Goal: Contribute content: Add original content to the website for others to see

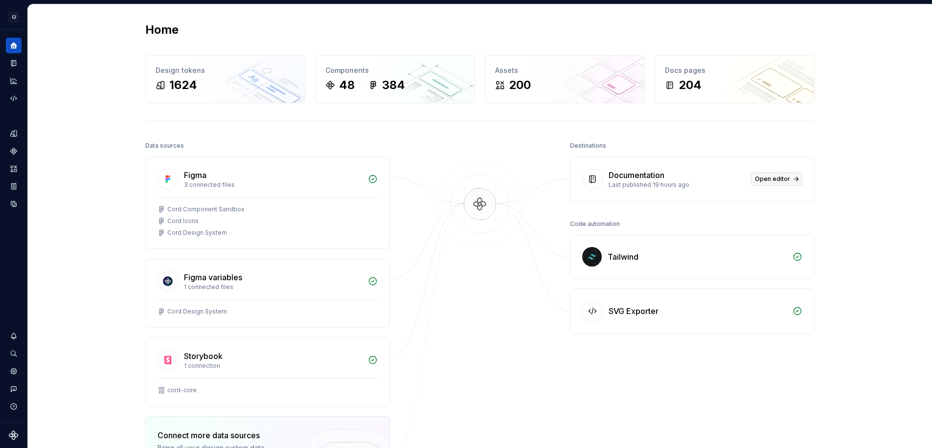
click at [784, 179] on span "Open editor" at bounding box center [772, 179] width 35 height 8
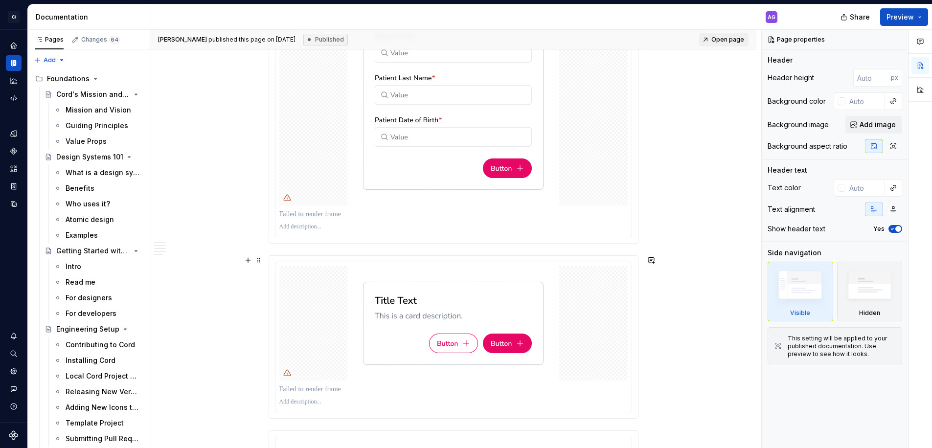
scroll to position [1266, 0]
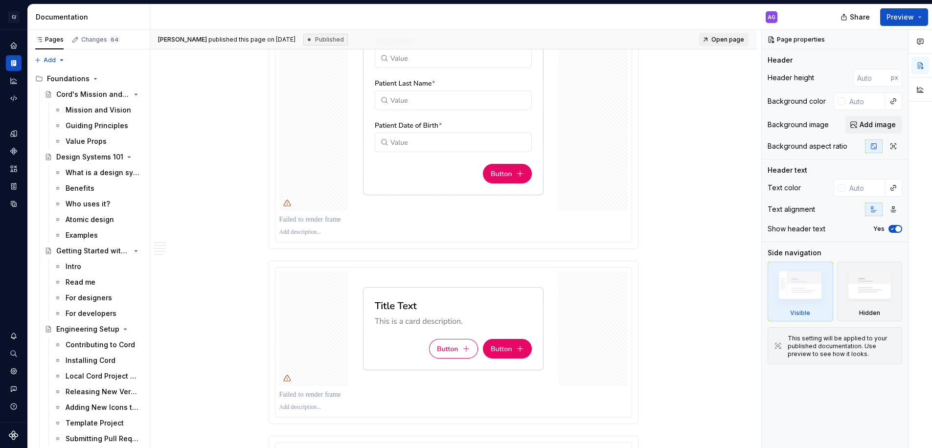
click at [346, 221] on p at bounding box center [453, 220] width 348 height 10
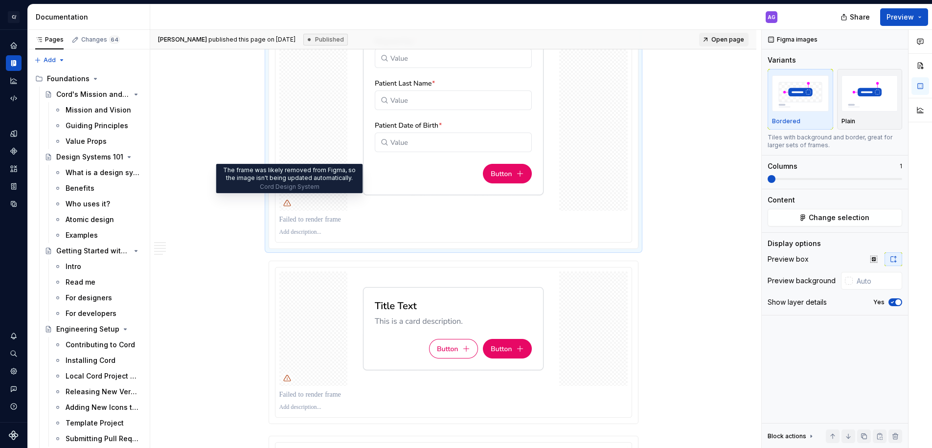
click at [289, 204] on icon at bounding box center [287, 203] width 8 height 8
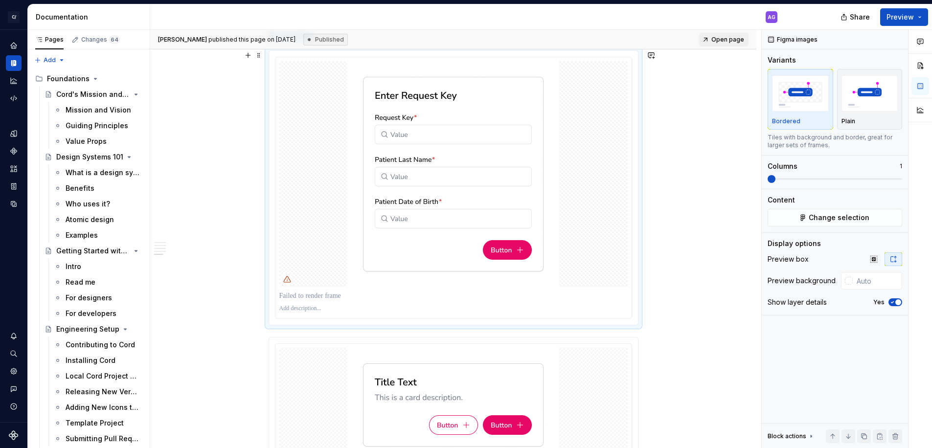
scroll to position [1189, 0]
click at [576, 210] on div at bounding box center [453, 175] width 348 height 226
click at [842, 214] on span "Change selection" at bounding box center [839, 218] width 61 height 10
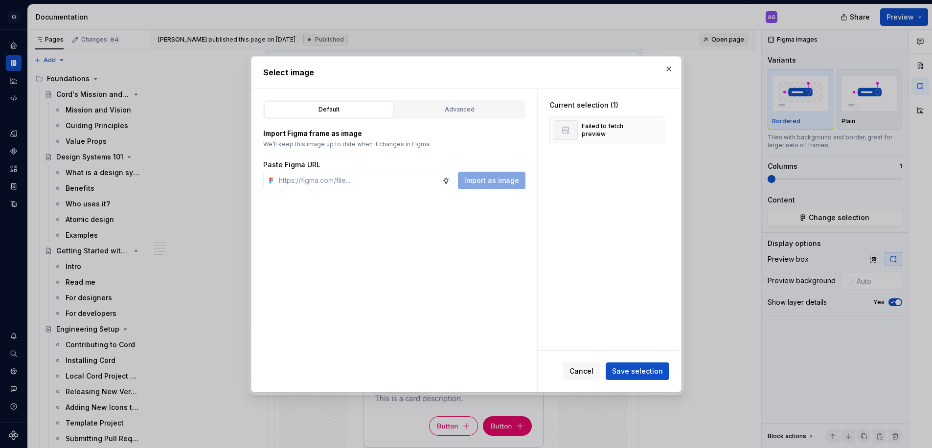
type textarea "*"
drag, startPoint x: 671, startPoint y: 67, endPoint x: 665, endPoint y: 68, distance: 5.6
click at [670, 67] on button "button" at bounding box center [669, 69] width 14 height 14
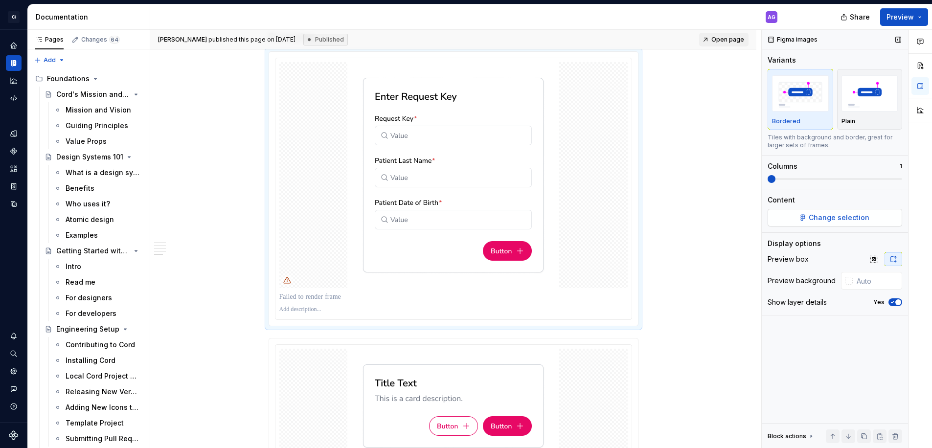
click at [823, 217] on span "Change selection" at bounding box center [839, 218] width 61 height 10
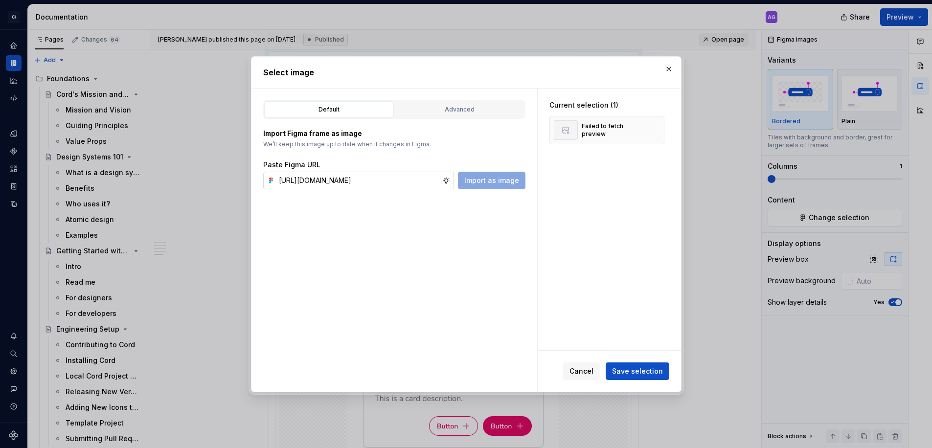
scroll to position [0, 271]
type input "[URL][DOMAIN_NAME]"
click at [483, 181] on span "Import as image" at bounding box center [491, 181] width 55 height 10
click at [660, 130] on button "button" at bounding box center [653, 130] width 14 height 14
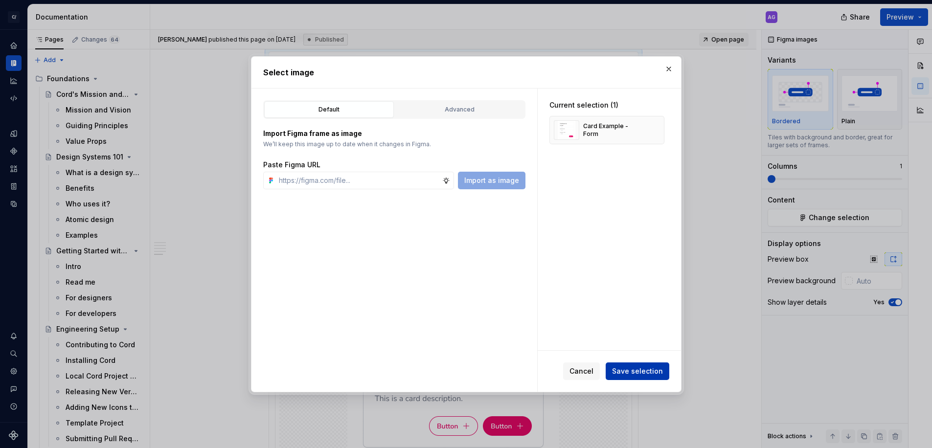
click at [638, 374] on span "Save selection" at bounding box center [637, 371] width 51 height 10
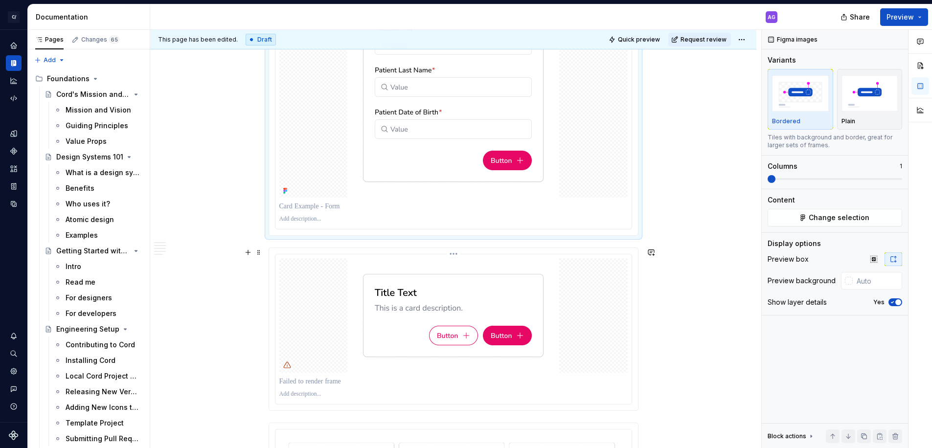
scroll to position [1278, 0]
click at [334, 209] on p at bounding box center [453, 208] width 348 height 10
click at [344, 211] on p at bounding box center [453, 208] width 348 height 10
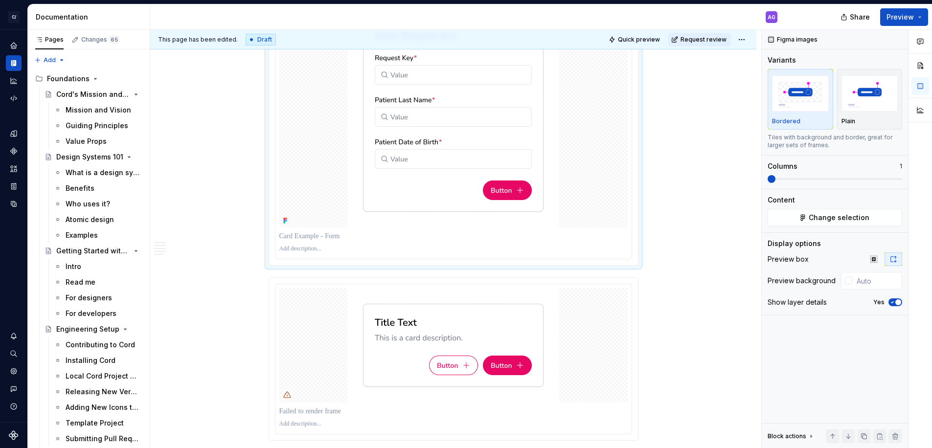
scroll to position [1242, 0]
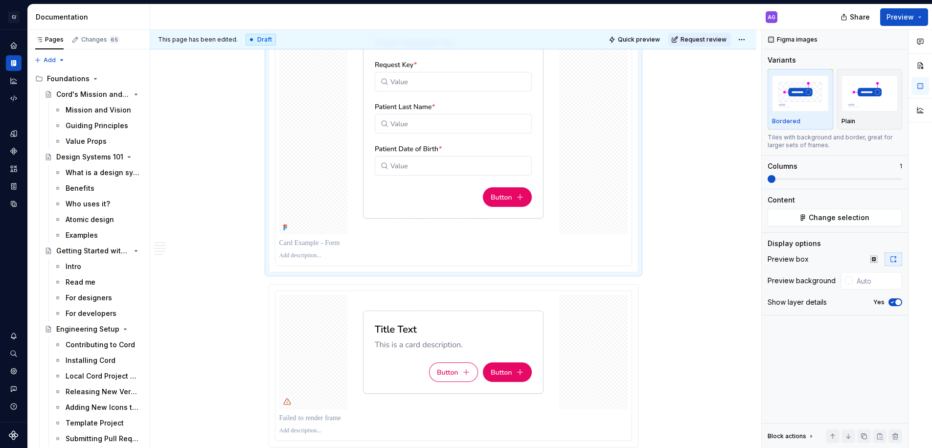
click at [705, 227] on div "This page has been edited. Draft Quick preview Request review Card The Card com…" at bounding box center [455, 239] width 611 height 419
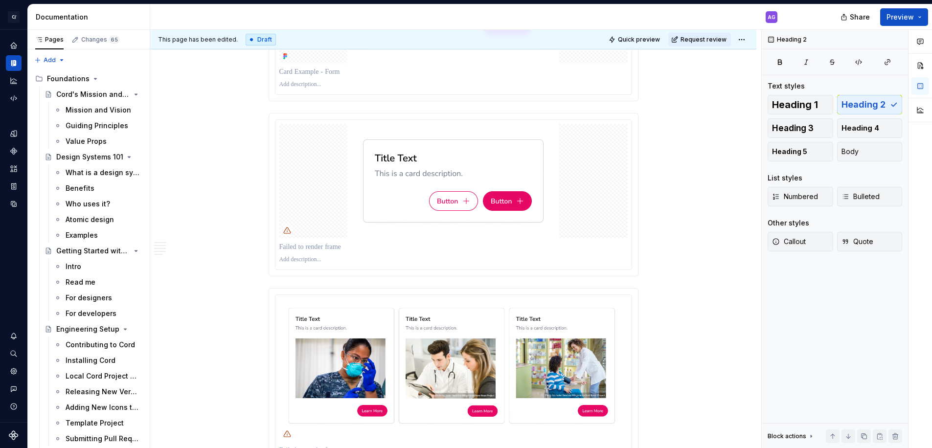
scroll to position [1615, 0]
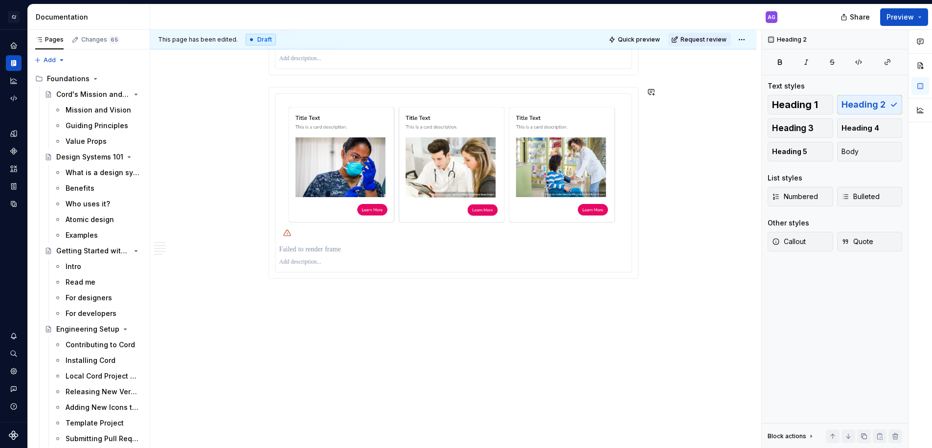
drag, startPoint x: 472, startPoint y: 367, endPoint x: 431, endPoint y: 265, distance: 109.5
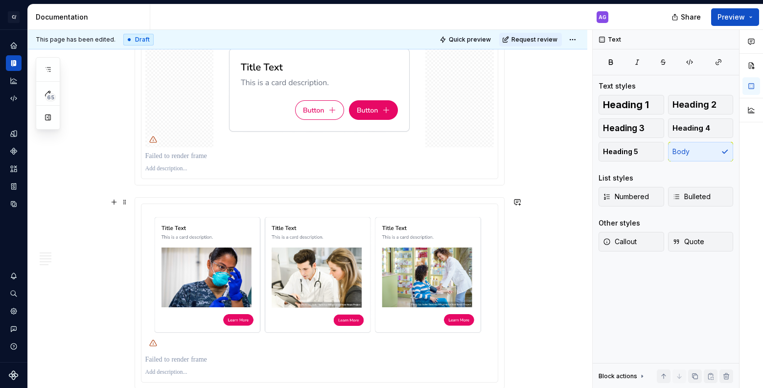
scroll to position [1507, 0]
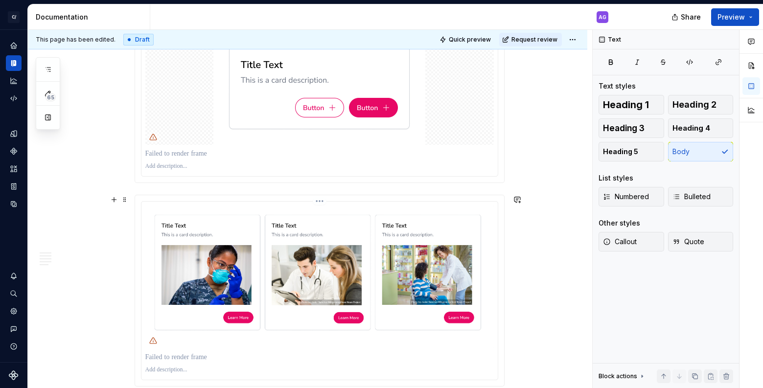
click at [185, 208] on img at bounding box center [319, 276] width 348 height 143
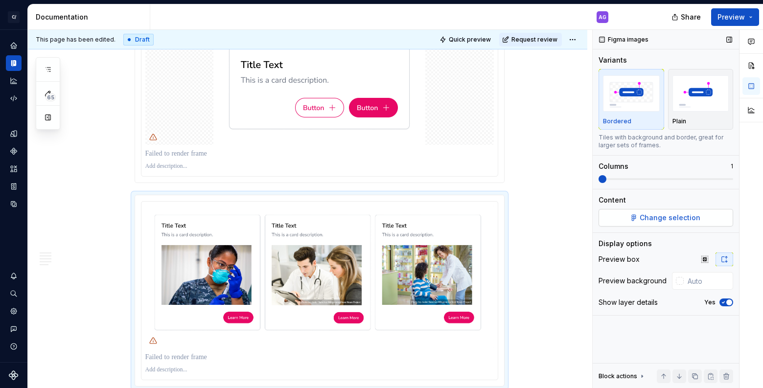
click at [676, 217] on span "Change selection" at bounding box center [669, 218] width 61 height 10
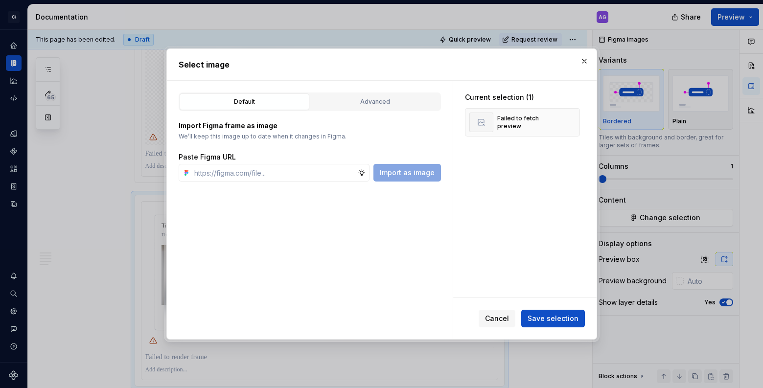
type textarea "*"
drag, startPoint x: 548, startPoint y: 121, endPoint x: 592, endPoint y: 122, distance: 43.5
click at [551, 121] on div "Failed to fetch preview" at bounding box center [527, 122] width 61 height 16
click at [574, 122] on button "button" at bounding box center [569, 122] width 14 height 14
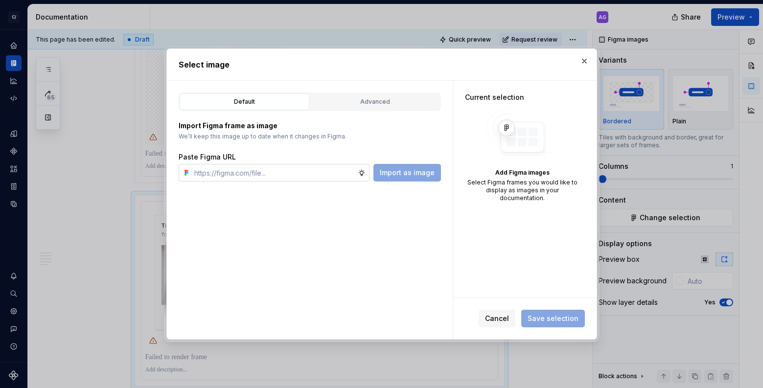
click at [311, 177] on input "text" at bounding box center [273, 173] width 167 height 18
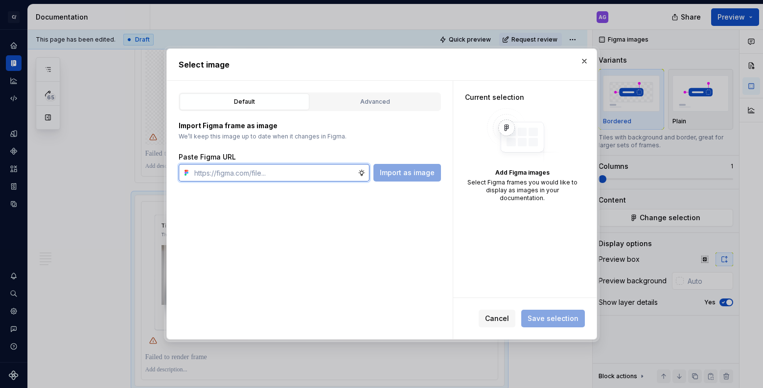
paste input "[URL][DOMAIN_NAME]"
type input "[URL][DOMAIN_NAME]"
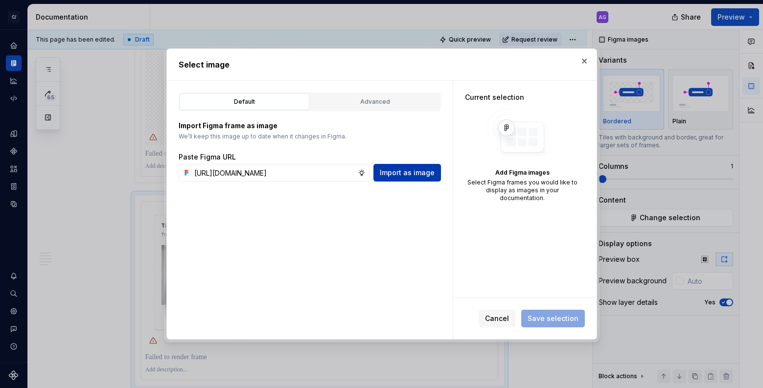
scroll to position [0, 0]
click at [408, 178] on button "Import as image" at bounding box center [407, 173] width 68 height 18
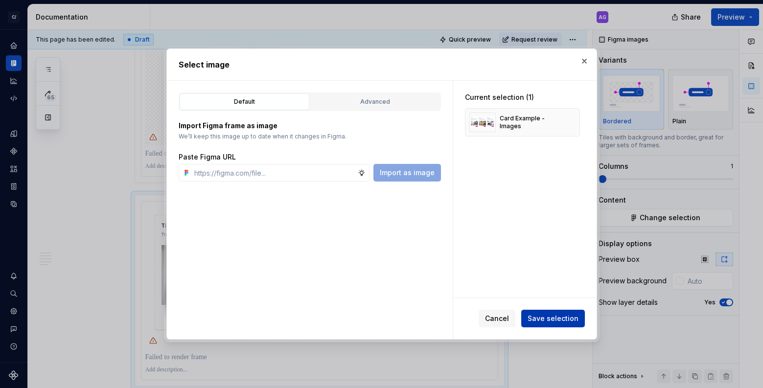
click at [560, 316] on span "Save selection" at bounding box center [552, 319] width 51 height 10
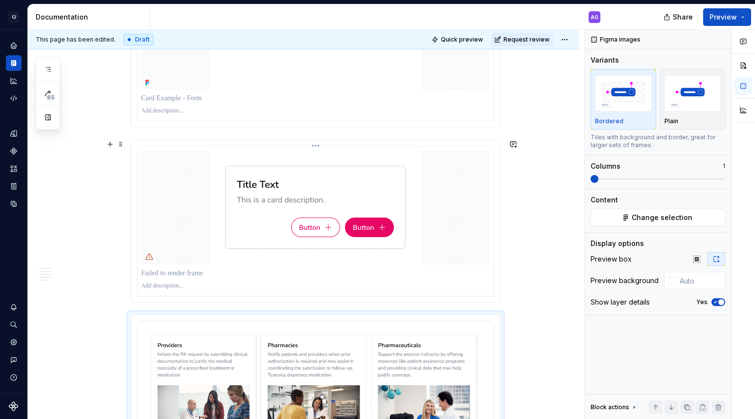
scroll to position [1444, 0]
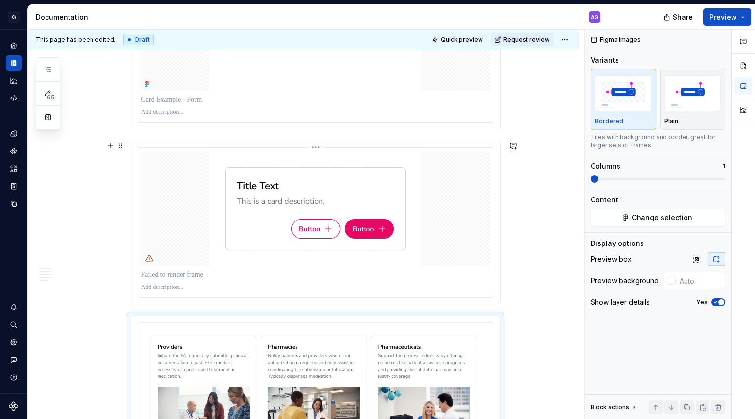
click at [461, 174] on div at bounding box center [315, 209] width 348 height 114
click at [665, 220] on span "Change selection" at bounding box center [662, 218] width 61 height 10
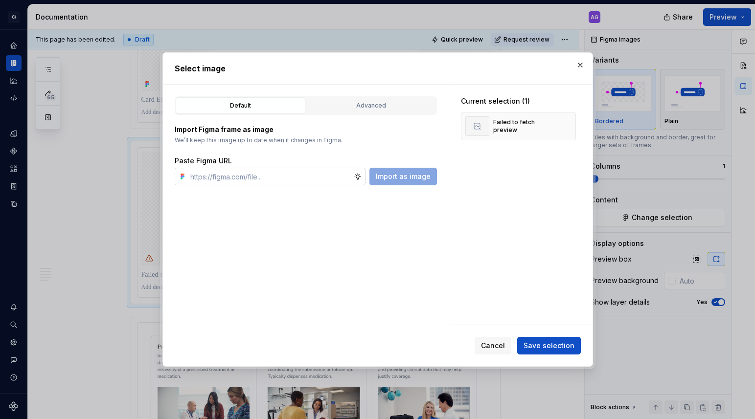
type textarea "*"
type input "[URL][DOMAIN_NAME]"
click at [567, 126] on button "button" at bounding box center [565, 126] width 14 height 14
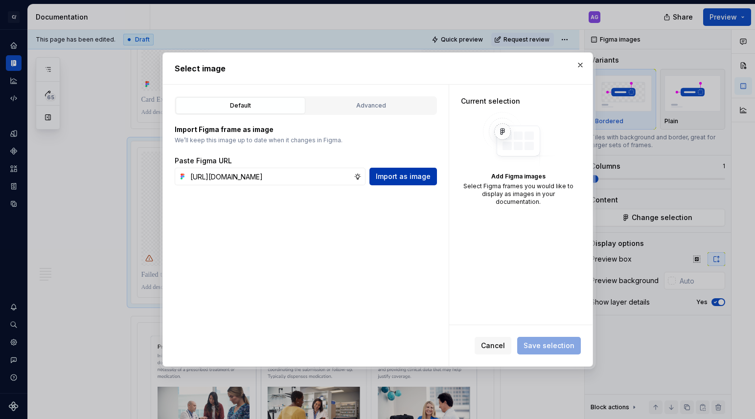
click at [394, 177] on span "Import as image" at bounding box center [403, 177] width 55 height 10
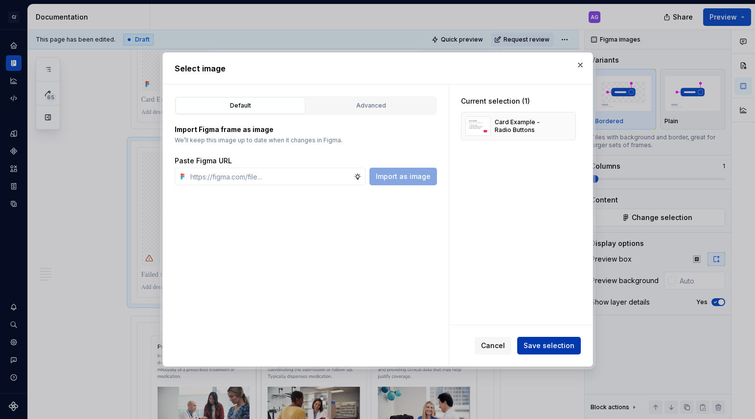
click at [542, 345] on span "Save selection" at bounding box center [548, 346] width 51 height 10
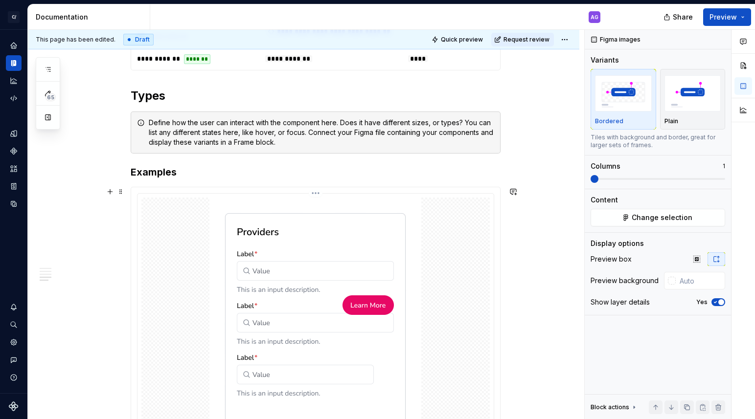
scroll to position [1052, 0]
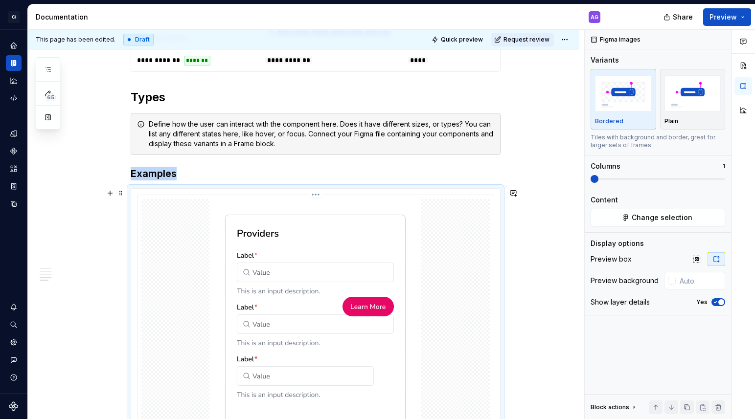
click at [453, 231] on div at bounding box center [315, 341] width 348 height 284
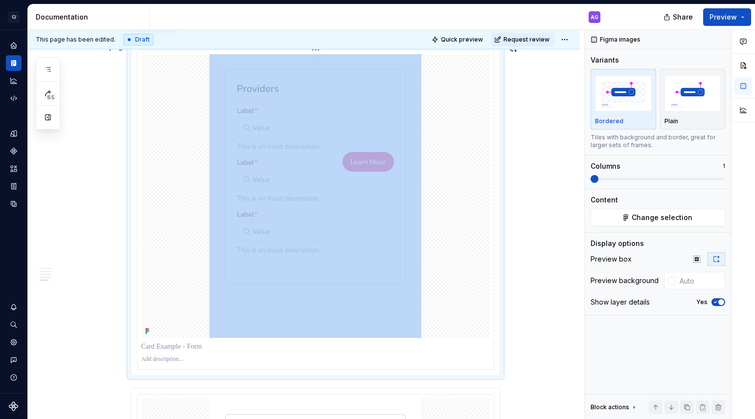
scroll to position [1196, 0]
click at [655, 225] on button "Change selection" at bounding box center [657, 218] width 135 height 18
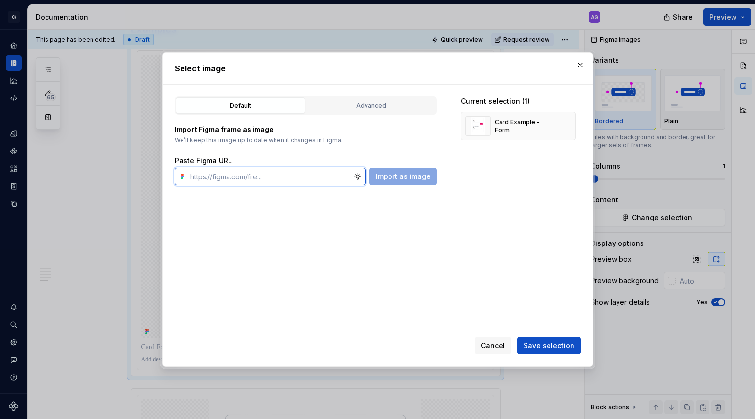
click at [290, 177] on input "text" at bounding box center [269, 177] width 167 height 18
paste input "[URL][DOMAIN_NAME]"
type input "[URL][DOMAIN_NAME]"
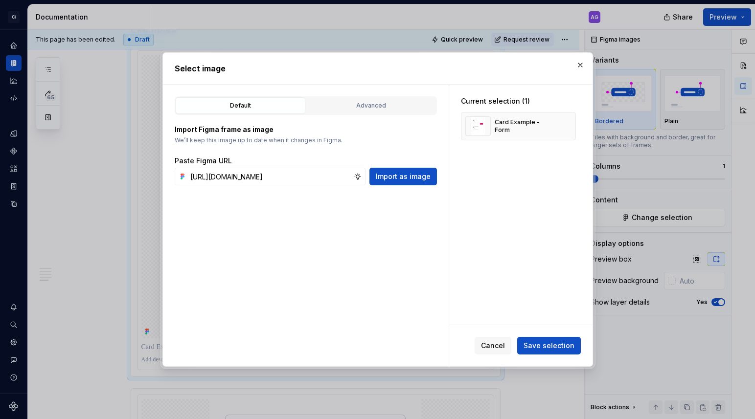
scroll to position [0, 0]
drag, startPoint x: 409, startPoint y: 178, endPoint x: 514, endPoint y: 154, distance: 107.5
click at [409, 178] on span "Import as image" at bounding box center [403, 177] width 55 height 10
click at [571, 123] on button "button" at bounding box center [565, 126] width 14 height 14
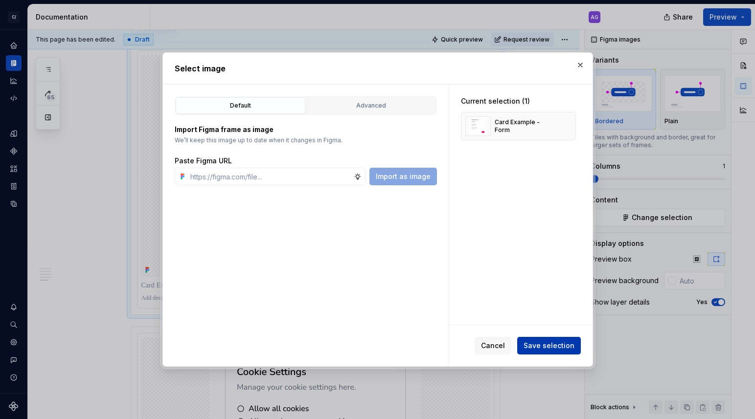
click at [555, 348] on span "Save selection" at bounding box center [548, 346] width 51 height 10
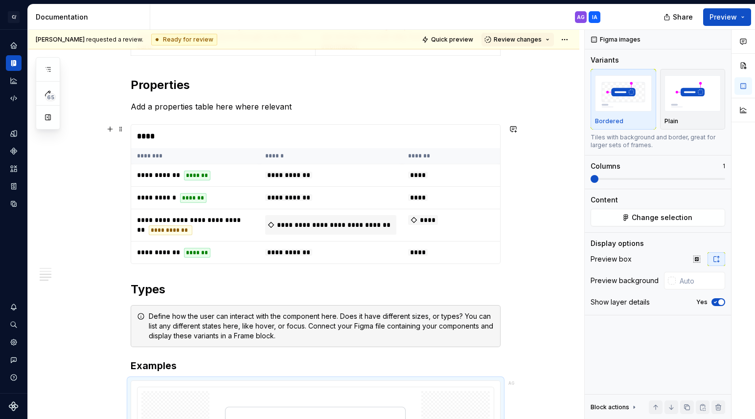
scroll to position [856, 0]
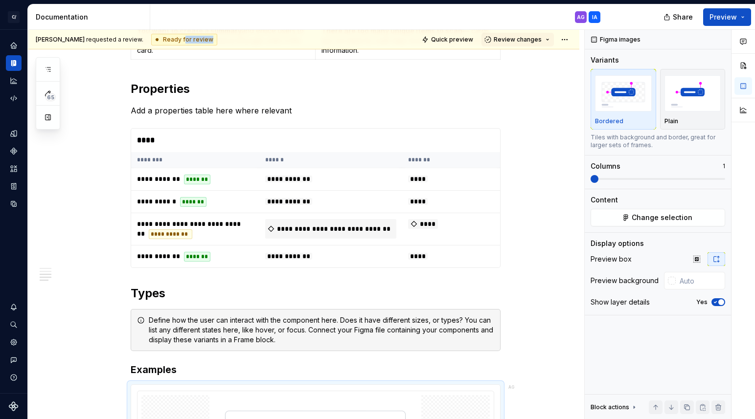
drag, startPoint x: 177, startPoint y: 43, endPoint x: 176, endPoint y: 37, distance: 6.1
click at [176, 40] on div "Ready for review" at bounding box center [184, 40] width 66 height 12
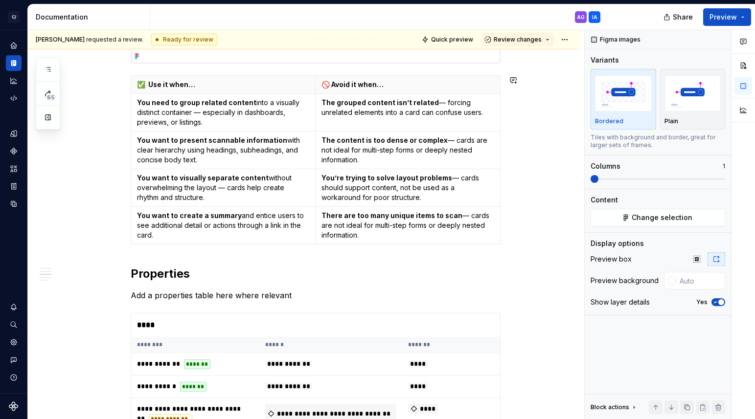
click at [176, 37] on div "Ready for review" at bounding box center [184, 40] width 66 height 12
click at [196, 39] on div "Ready for review" at bounding box center [184, 40] width 66 height 12
click at [181, 40] on div "Ready for review" at bounding box center [184, 40] width 66 height 12
drag, startPoint x: 121, startPoint y: 40, endPoint x: 127, endPoint y: 41, distance: 5.9
click at [122, 40] on span "[PERSON_NAME] requested a review." at bounding box center [90, 40] width 108 height 8
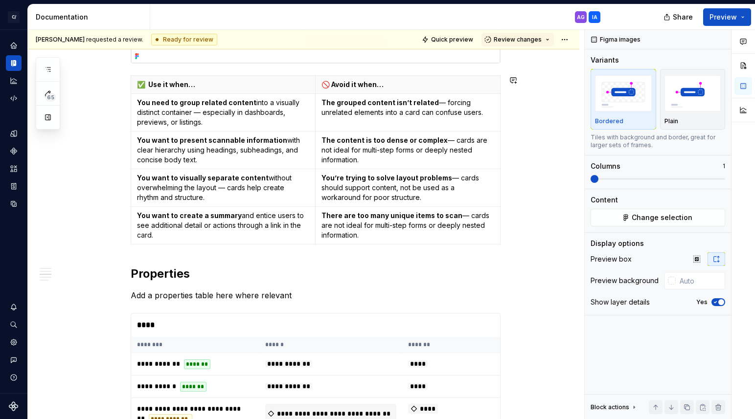
click at [181, 43] on div "Ready for review" at bounding box center [184, 40] width 66 height 12
click at [521, 39] on span "Review changes" at bounding box center [518, 40] width 48 height 8
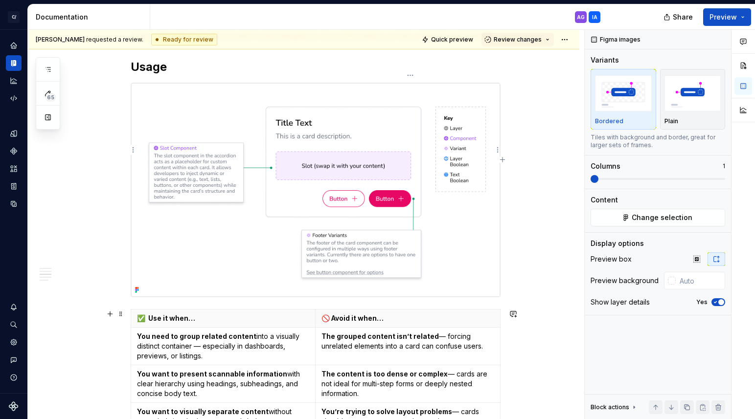
scroll to position [101, 0]
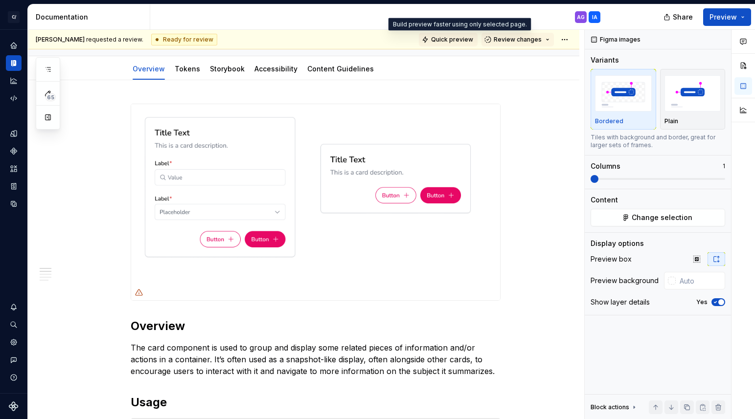
click at [448, 40] on span "Quick preview" at bounding box center [452, 40] width 42 height 8
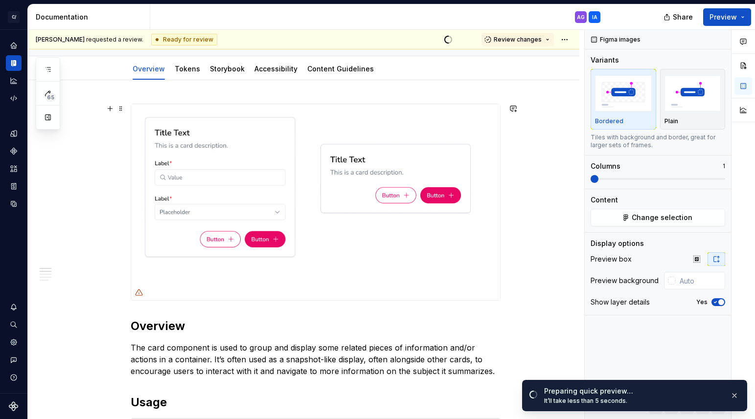
scroll to position [0, 0]
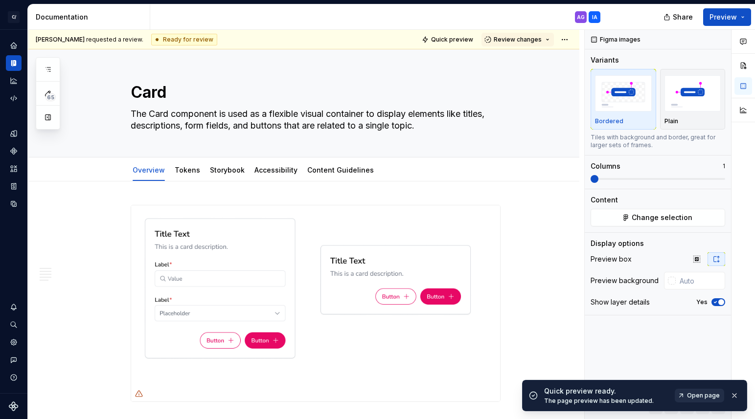
click at [710, 395] on span "Open page" at bounding box center [703, 396] width 33 height 8
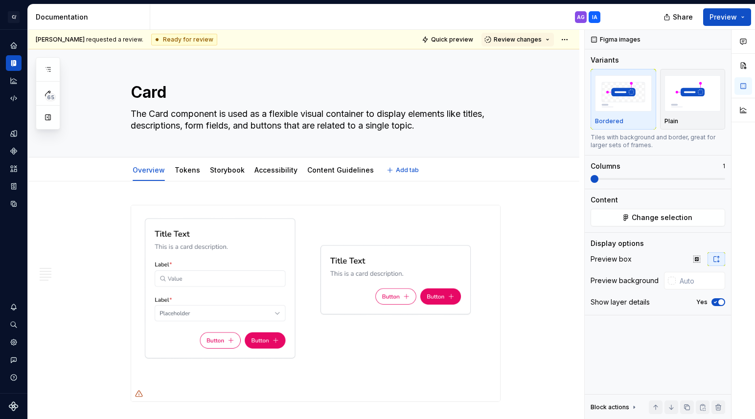
type textarea "*"
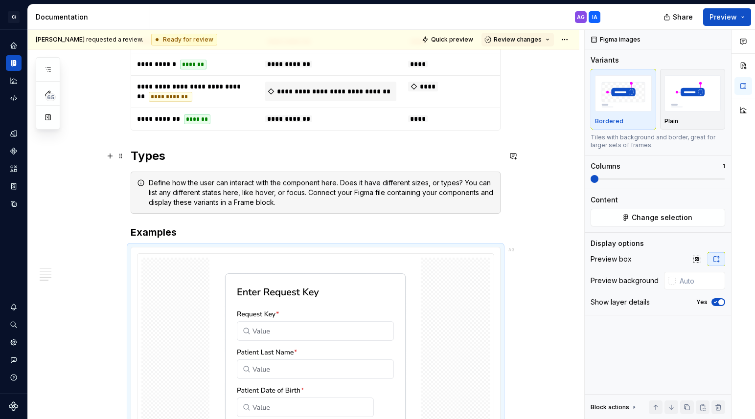
scroll to position [990, 0]
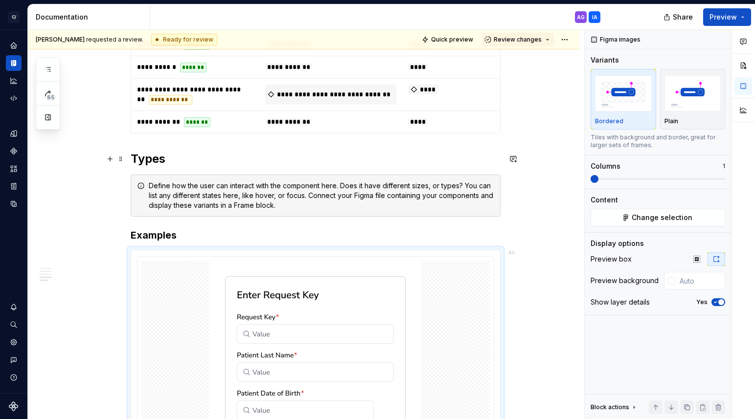
click at [157, 165] on h2 "Types" at bounding box center [316, 159] width 370 height 16
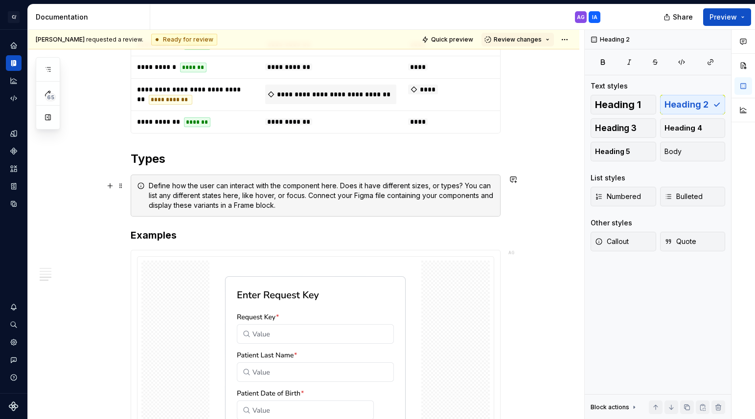
drag, startPoint x: 203, startPoint y: 200, endPoint x: 226, endPoint y: 200, distance: 22.5
click at [203, 200] on div "Define how the user can interact with the component here. Does it have differen…" at bounding box center [321, 195] width 345 height 29
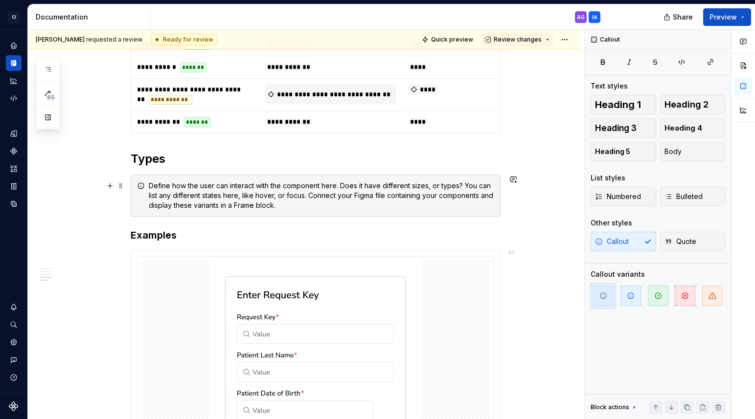
click at [480, 195] on div "Define how the user can interact with the component here. Does it have differen…" at bounding box center [321, 195] width 345 height 29
click at [123, 185] on span at bounding box center [121, 186] width 8 height 14
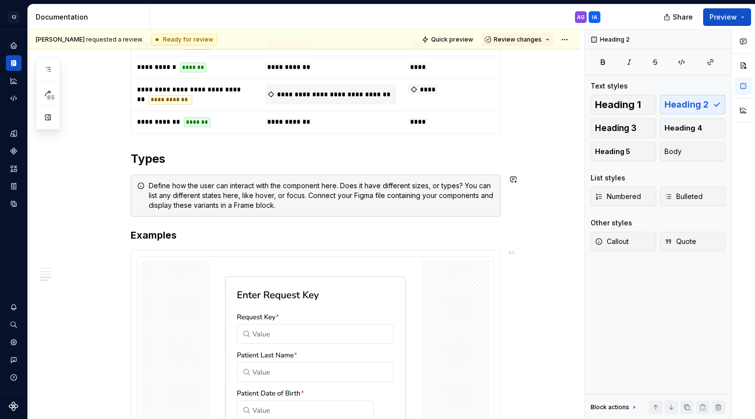
click at [147, 152] on h2 "Types" at bounding box center [316, 159] width 370 height 16
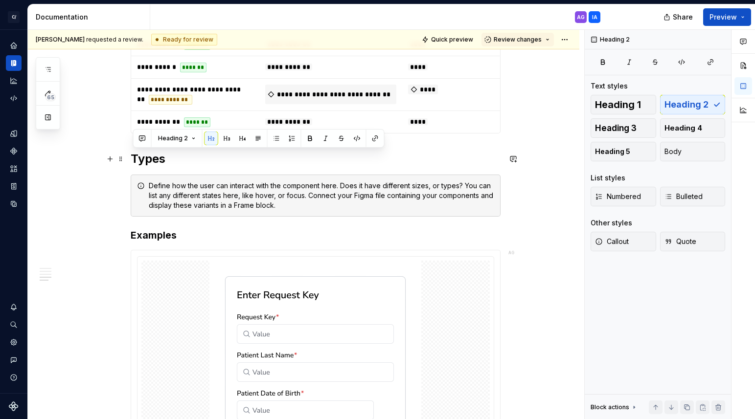
click at [151, 156] on h2 "Types" at bounding box center [316, 159] width 370 height 16
click at [150, 156] on h2 "Types" at bounding box center [316, 159] width 370 height 16
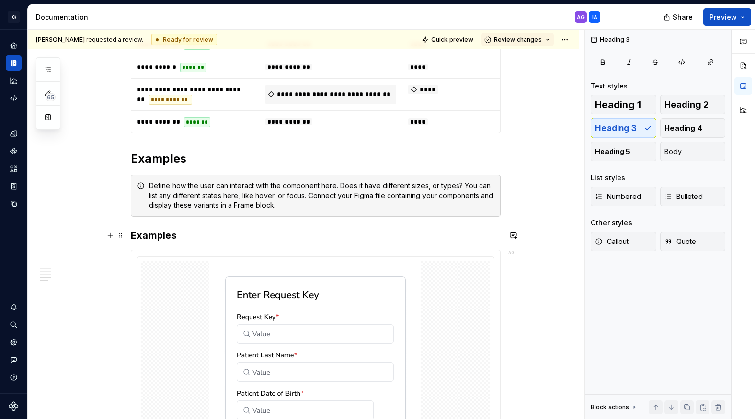
drag, startPoint x: 164, startPoint y: 238, endPoint x: 155, endPoint y: 238, distance: 8.8
click at [164, 238] on h3 "Examples" at bounding box center [316, 235] width 370 height 14
click at [122, 187] on span at bounding box center [121, 186] width 8 height 14
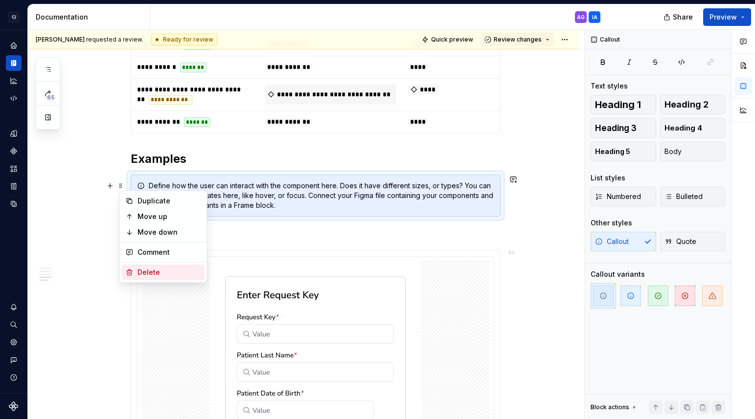
click at [153, 271] on div "Delete" at bounding box center [169, 273] width 64 height 10
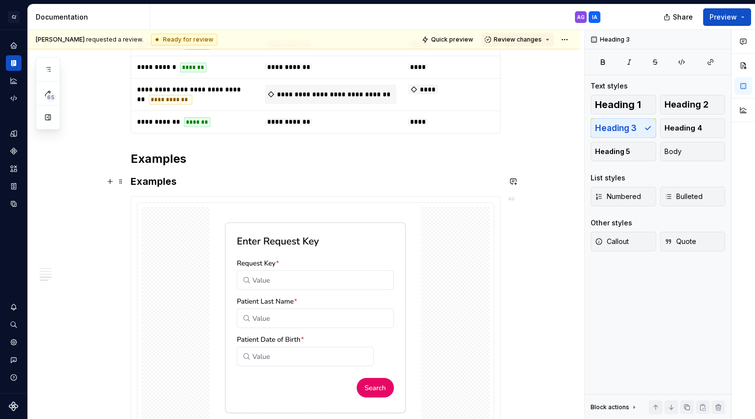
click at [133, 181] on h3 "Examples" at bounding box center [316, 182] width 370 height 14
click at [122, 182] on span at bounding box center [121, 182] width 8 height 14
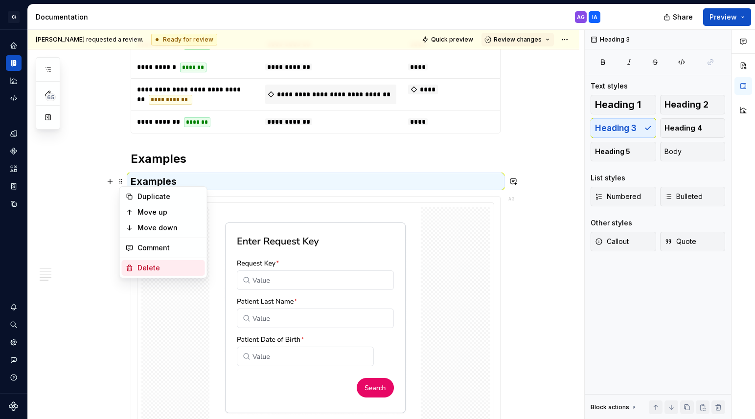
click at [162, 266] on div "Delete" at bounding box center [169, 268] width 64 height 10
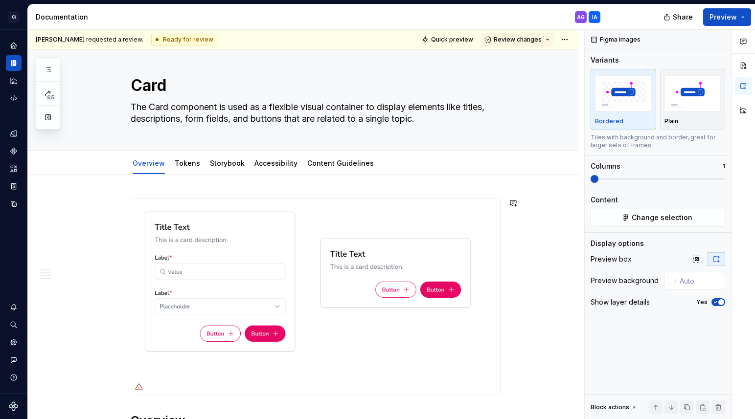
scroll to position [0, 0]
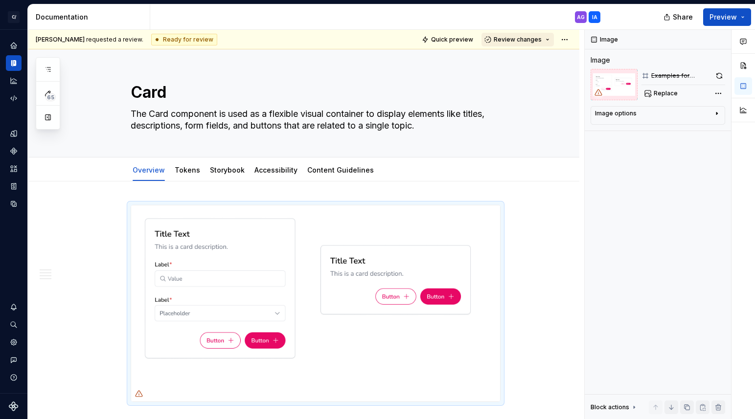
click at [532, 38] on span "Review changes" at bounding box center [518, 40] width 48 height 8
drag, startPoint x: 176, startPoint y: 38, endPoint x: 166, endPoint y: 38, distance: 9.8
click at [176, 38] on div "Ready for review" at bounding box center [184, 40] width 66 height 12
click at [120, 41] on span "[PERSON_NAME] requested a review." at bounding box center [90, 40] width 108 height 8
type textarea "*"
